Goal: Information Seeking & Learning: Check status

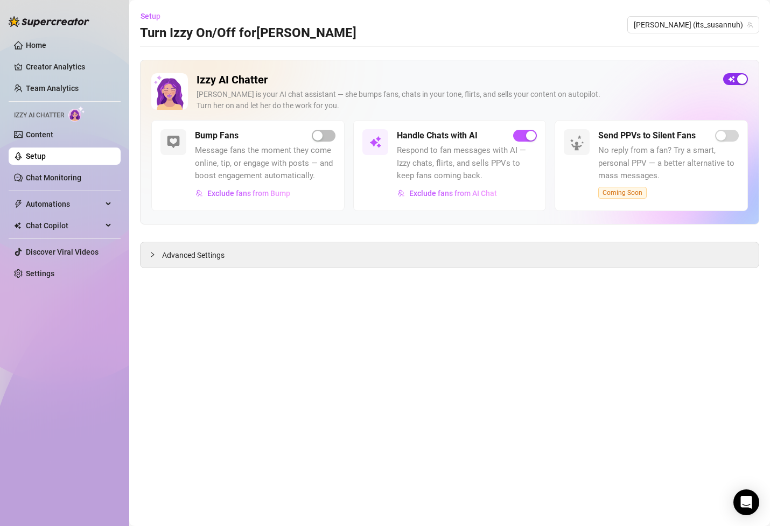
click at [735, 75] on span "button" at bounding box center [735, 79] width 25 height 12
click at [53, 130] on link "Content" at bounding box center [39, 134] width 27 height 9
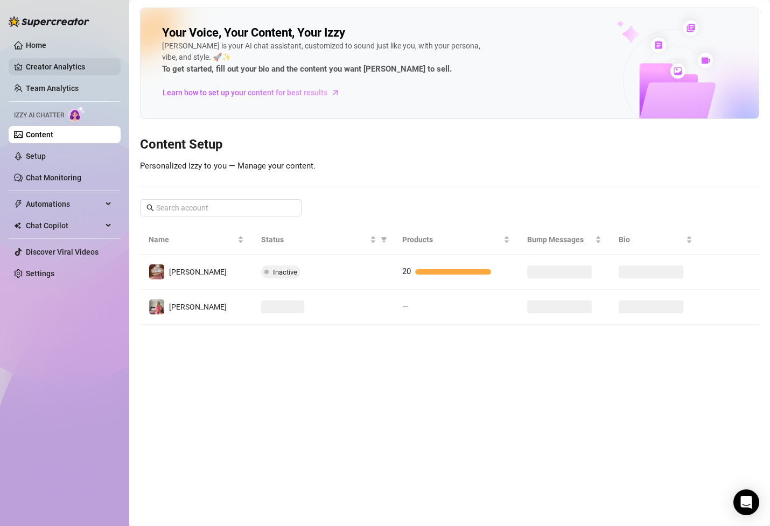
click at [61, 68] on link "Creator Analytics" at bounding box center [69, 66] width 86 height 17
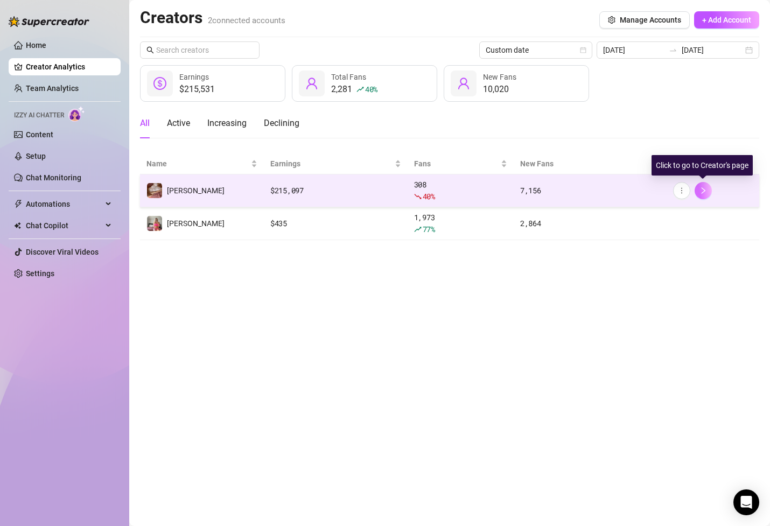
click at [701, 191] on icon "right" at bounding box center [703, 191] width 8 height 8
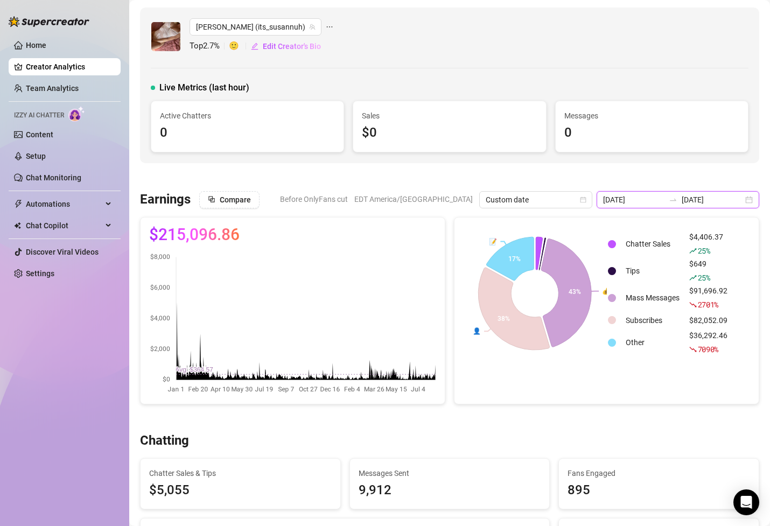
click at [648, 201] on input "[DATE]" at bounding box center [633, 200] width 61 height 12
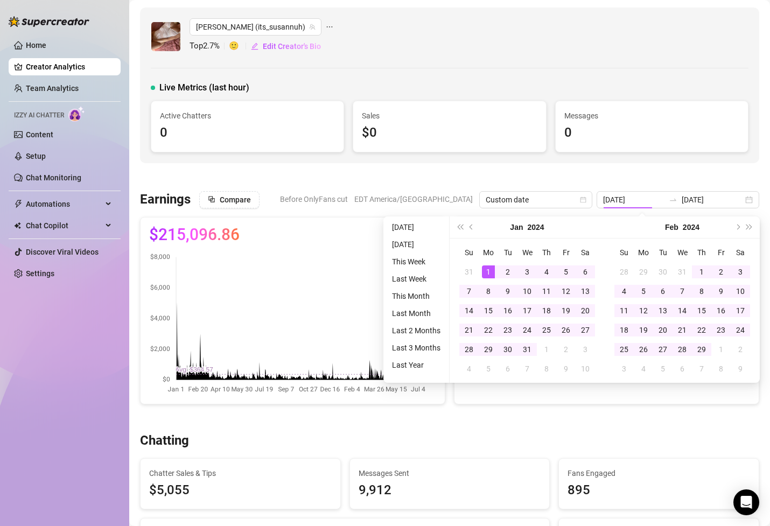
click at [653, 182] on div at bounding box center [449, 177] width 619 height 11
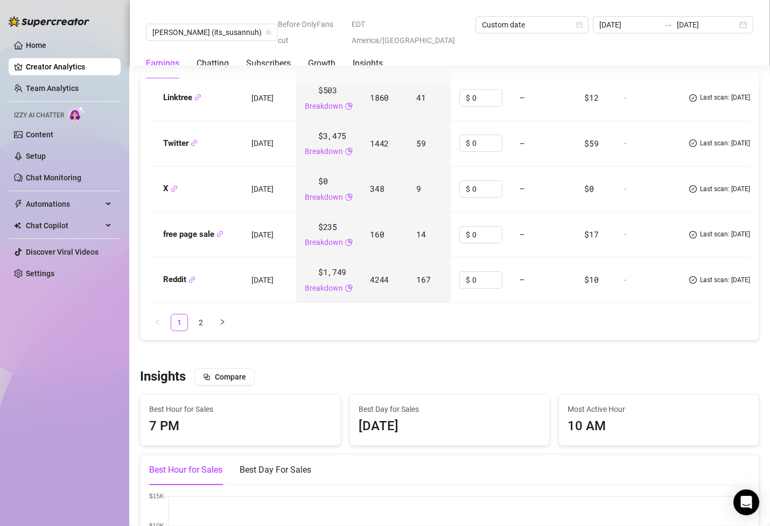
scroll to position [1546, 0]
